Goal: Information Seeking & Learning: Learn about a topic

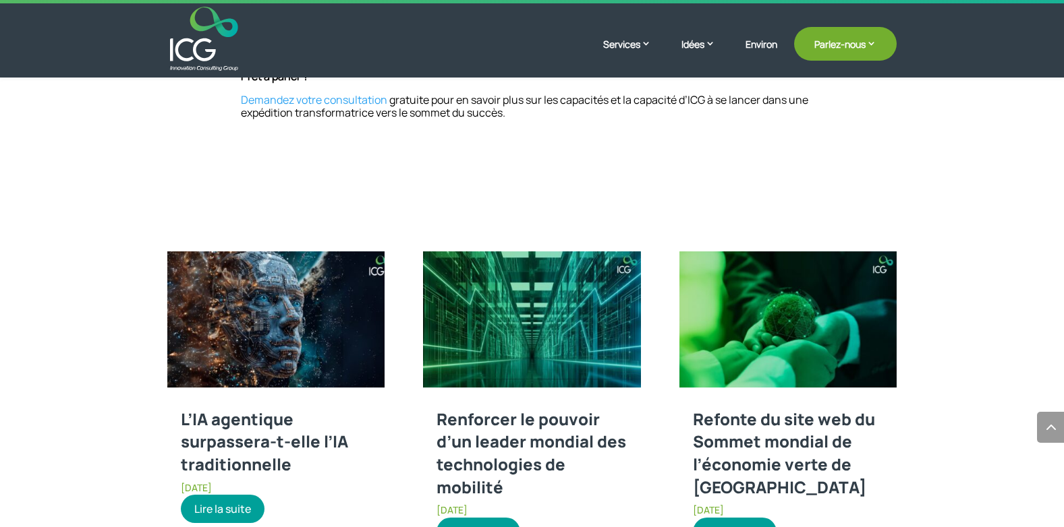
scroll to position [1881, 0]
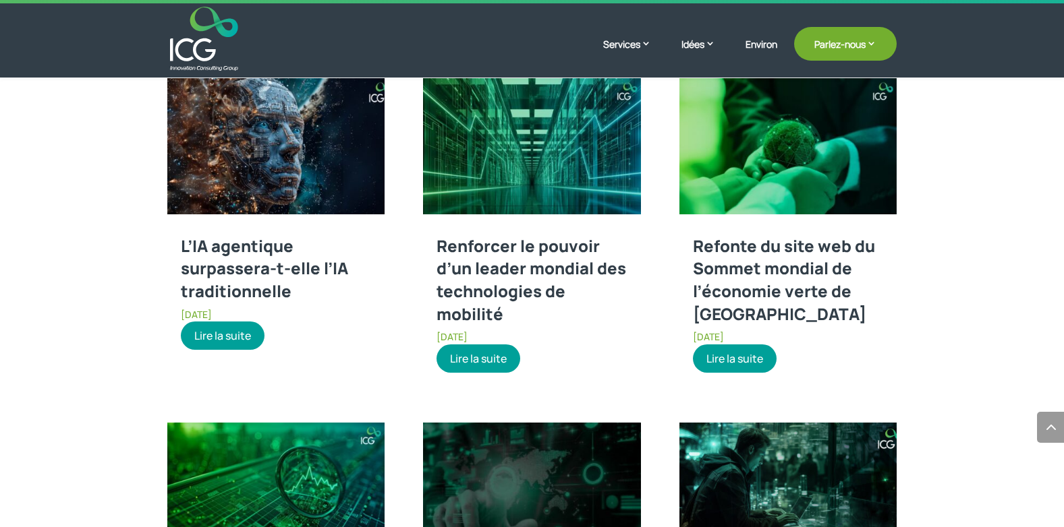
click at [253, 246] on link "L’IA agentique surpassera-t-elle l’IA traditionnelle" at bounding box center [264, 268] width 167 height 67
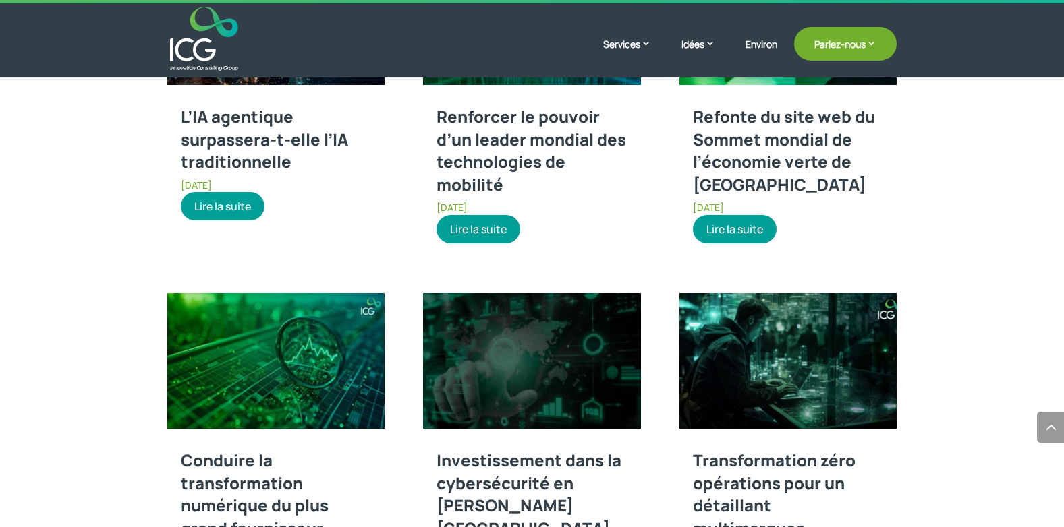
scroll to position [1791, 0]
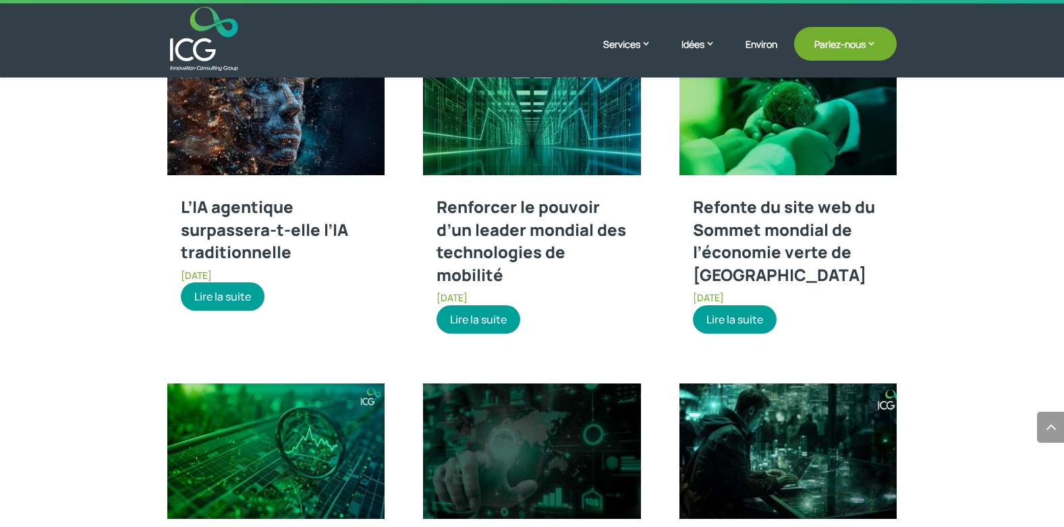
click at [508, 254] on link "Renforcer le pouvoir d’un leader mondial des technologies de mobilité" at bounding box center [531, 241] width 190 height 90
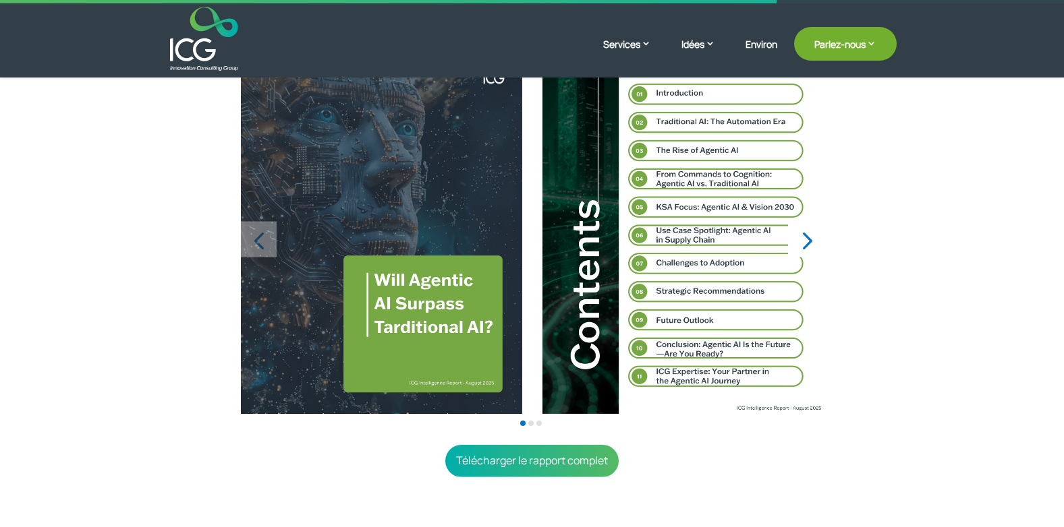
scroll to position [365, 0]
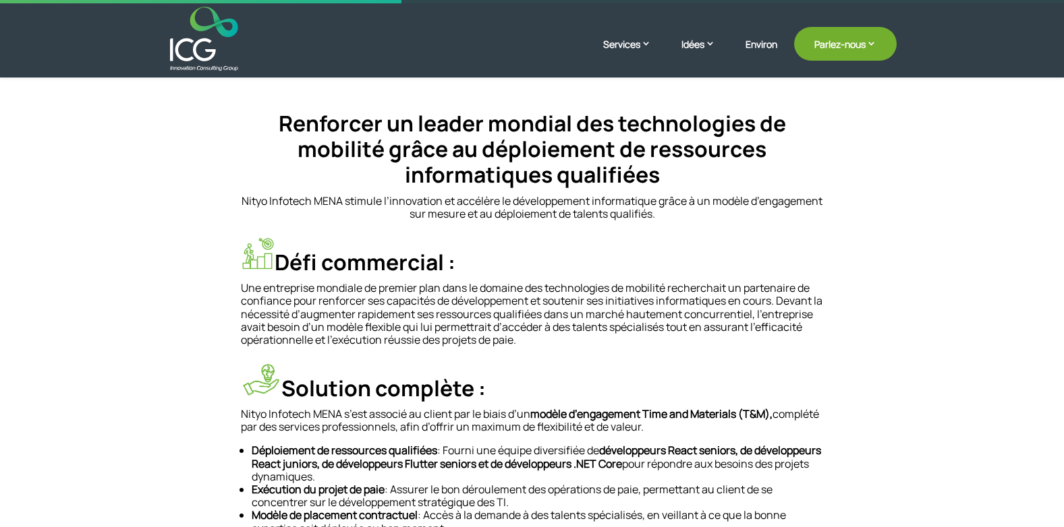
scroll to position [361, 0]
